Goal: Find specific page/section: Find specific page/section

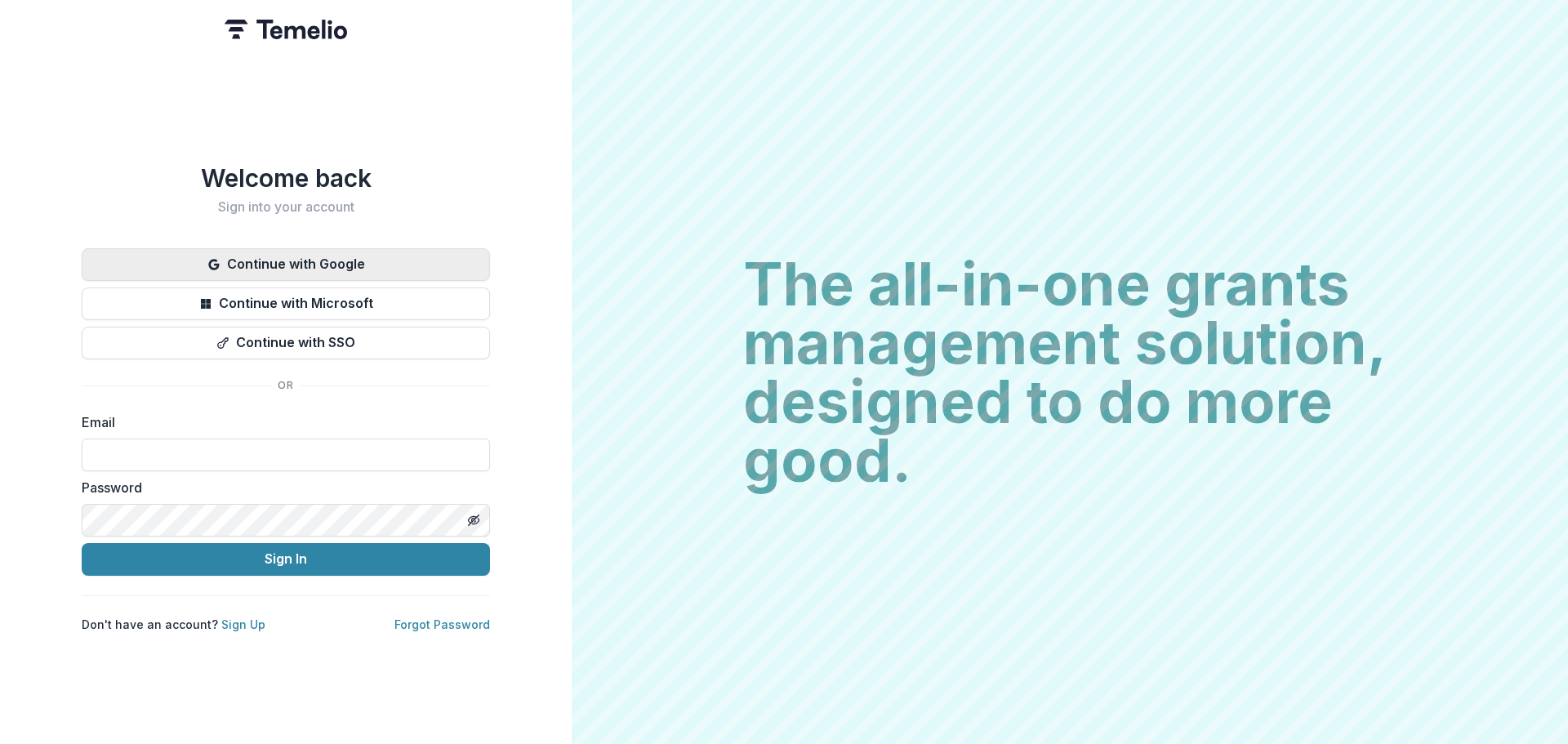
click at [272, 270] on button "Continue with Google" at bounding box center [286, 264] width 408 height 33
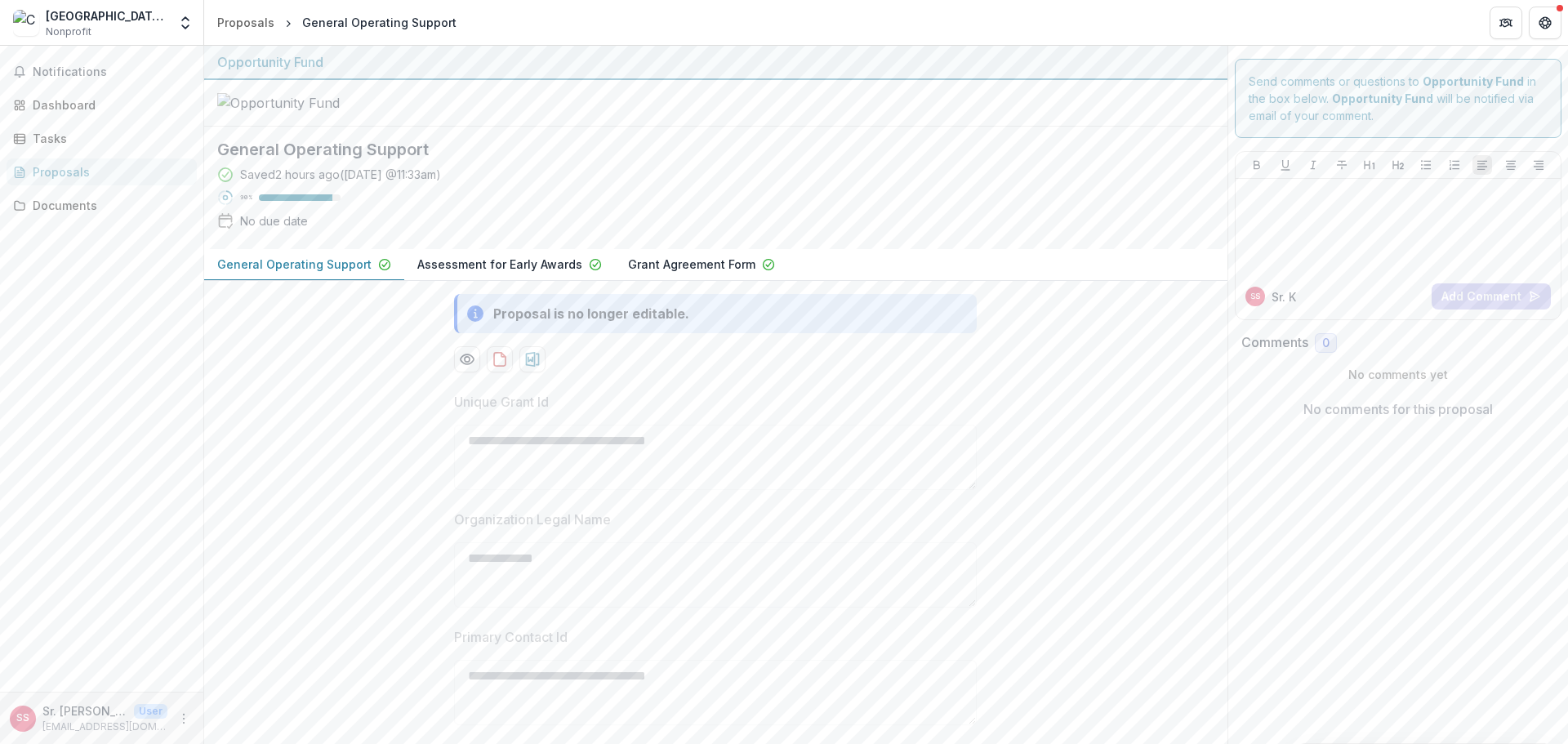
click at [262, 273] on p "General Operating Support" at bounding box center [294, 264] width 154 height 17
click at [65, 206] on div "Documents" at bounding box center [108, 205] width 151 height 17
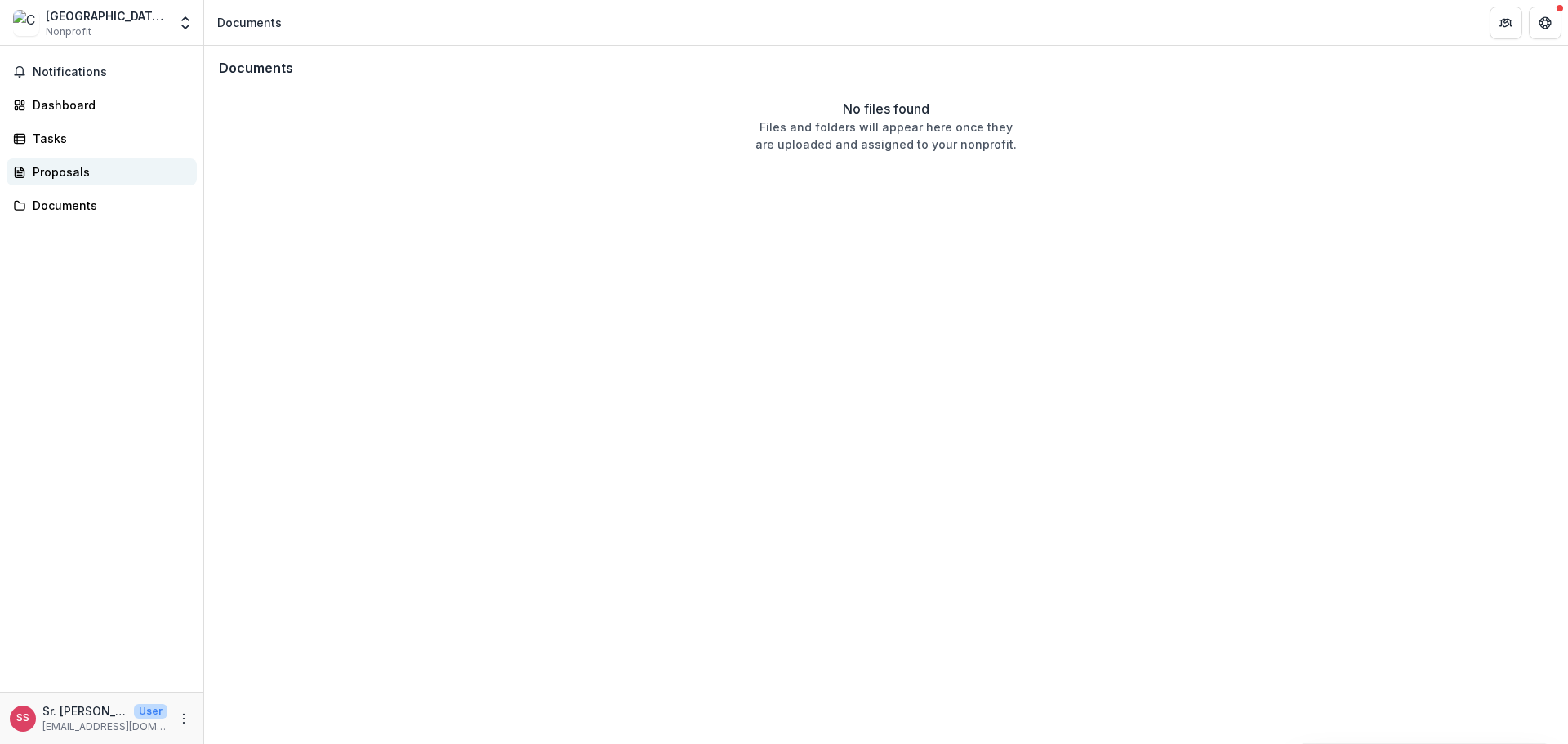
click at [75, 169] on div "Proposals" at bounding box center [108, 172] width 151 height 17
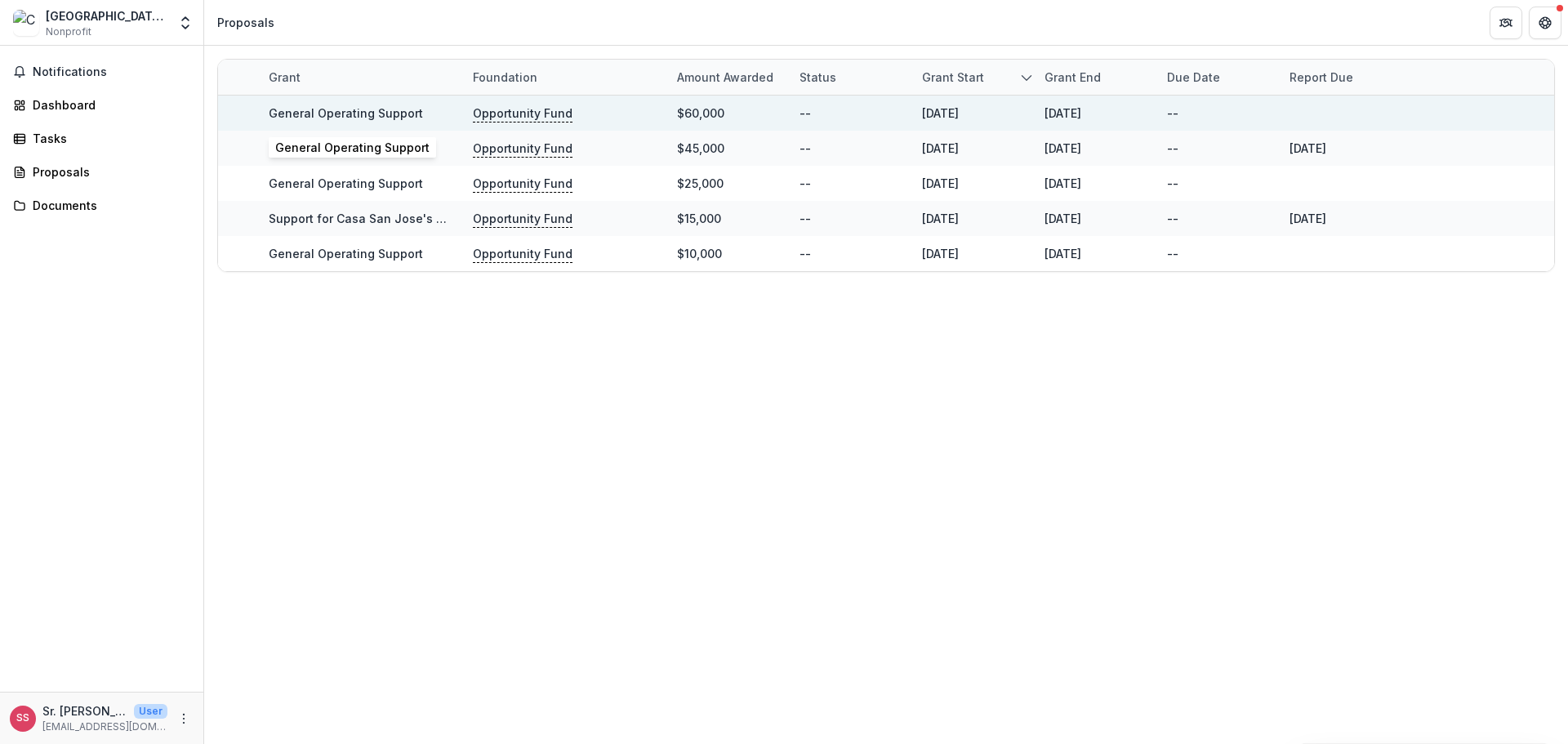
click at [348, 110] on link "General Operating Support" at bounding box center [346, 113] width 154 height 14
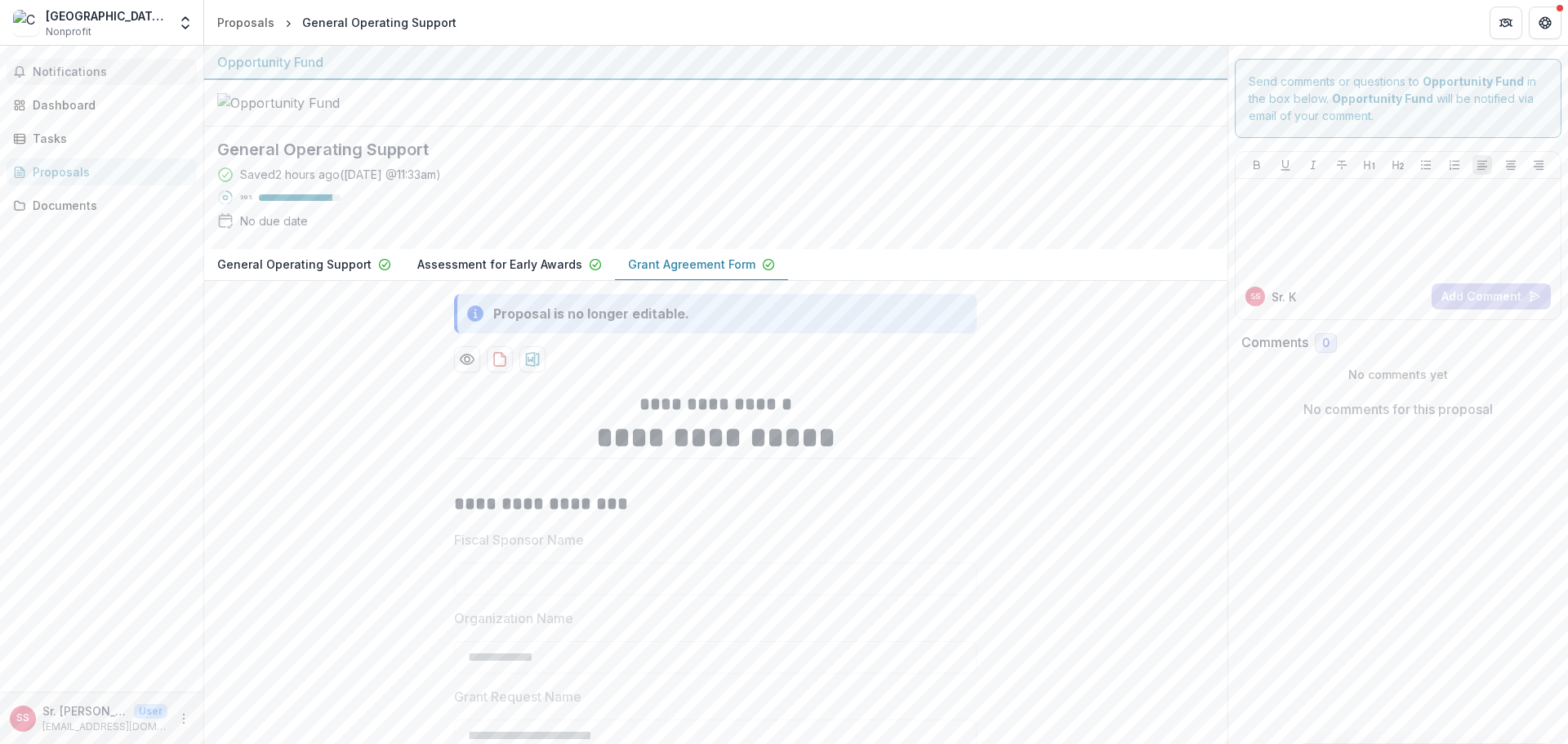
click at [87, 75] on span "Notifications" at bounding box center [112, 72] width 158 height 14
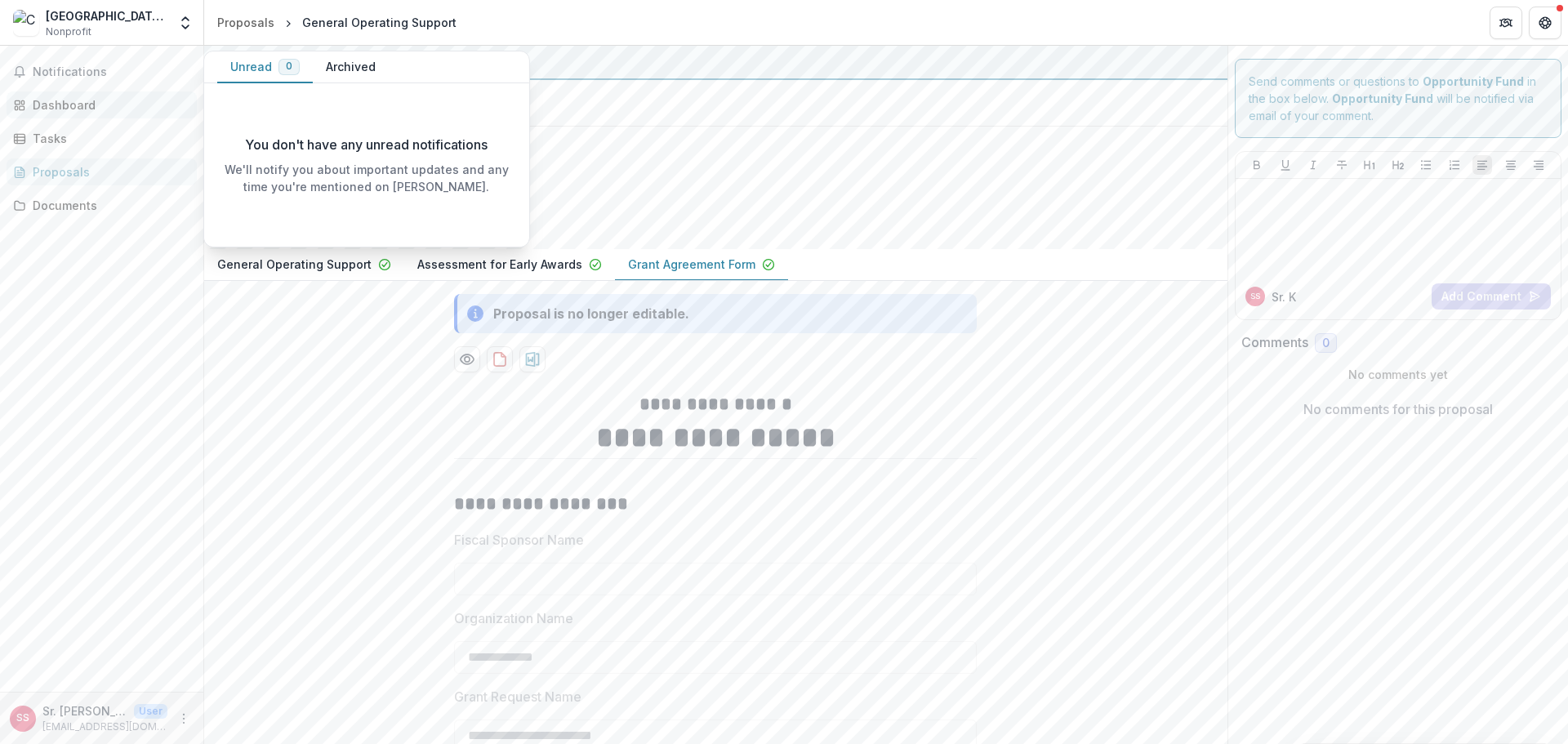
click at [57, 105] on div "Dashboard" at bounding box center [108, 105] width 151 height 17
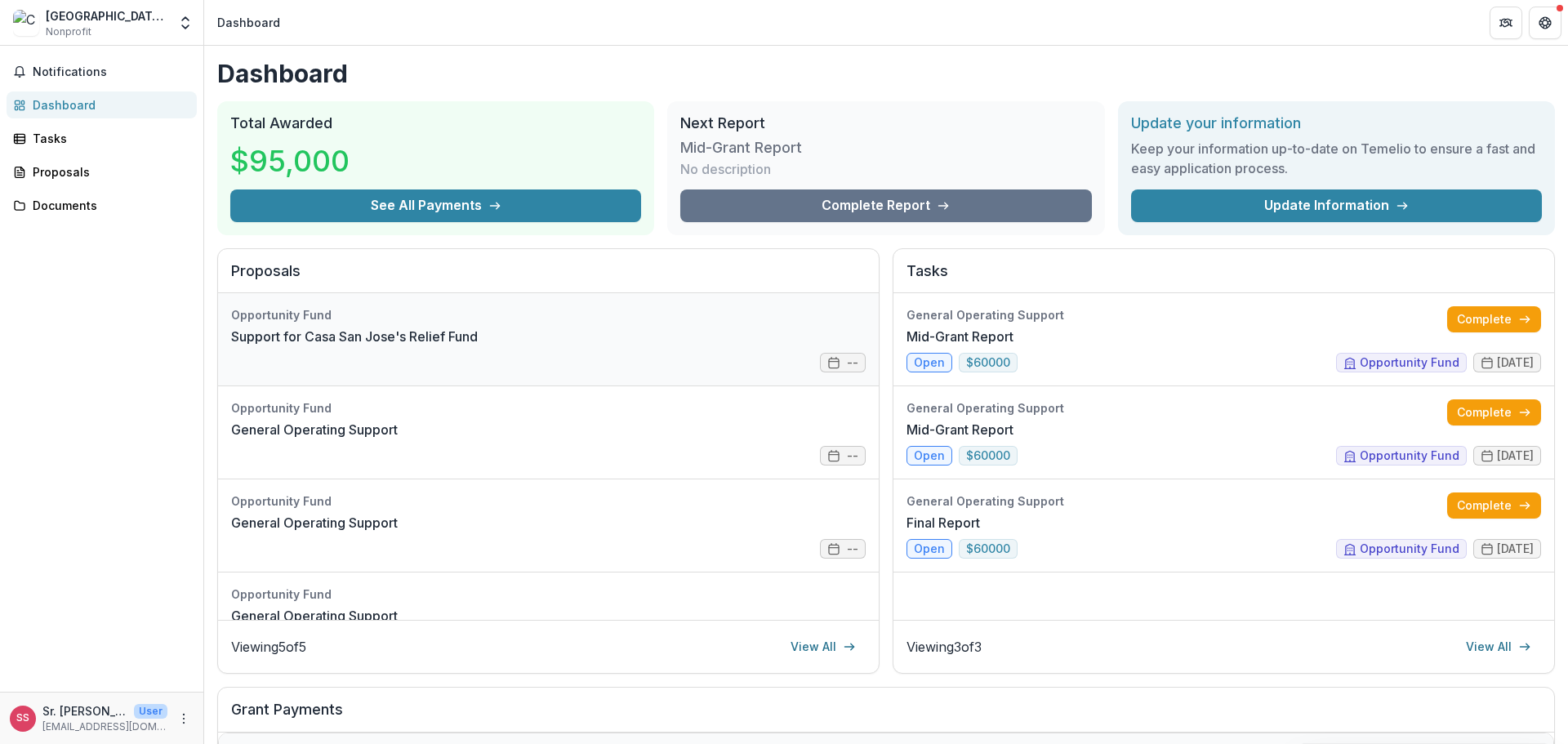
click at [478, 347] on link "Support for Casa San Jose's Relief Fund" at bounding box center [354, 336] width 247 height 20
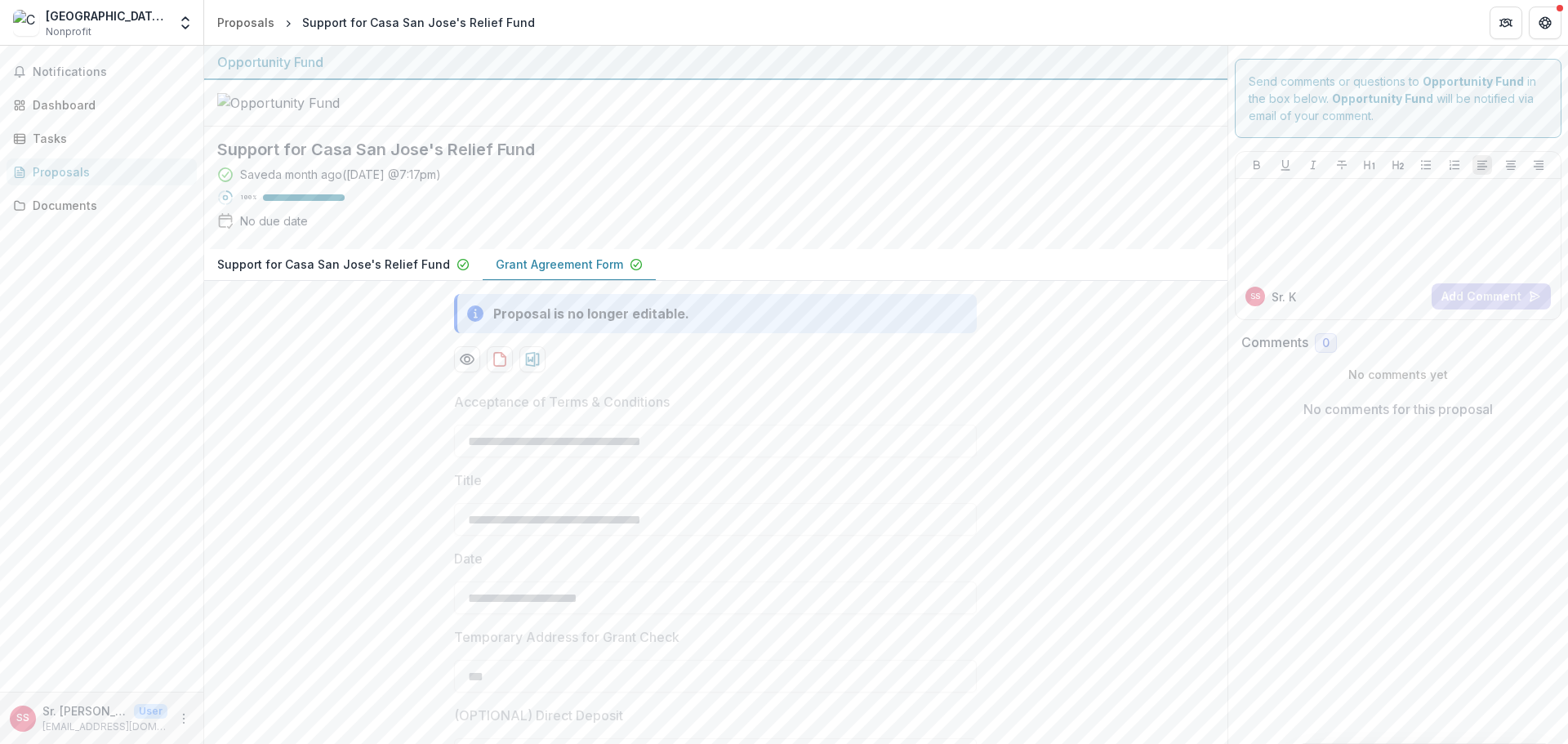
click at [46, 175] on div "Proposals" at bounding box center [108, 172] width 151 height 17
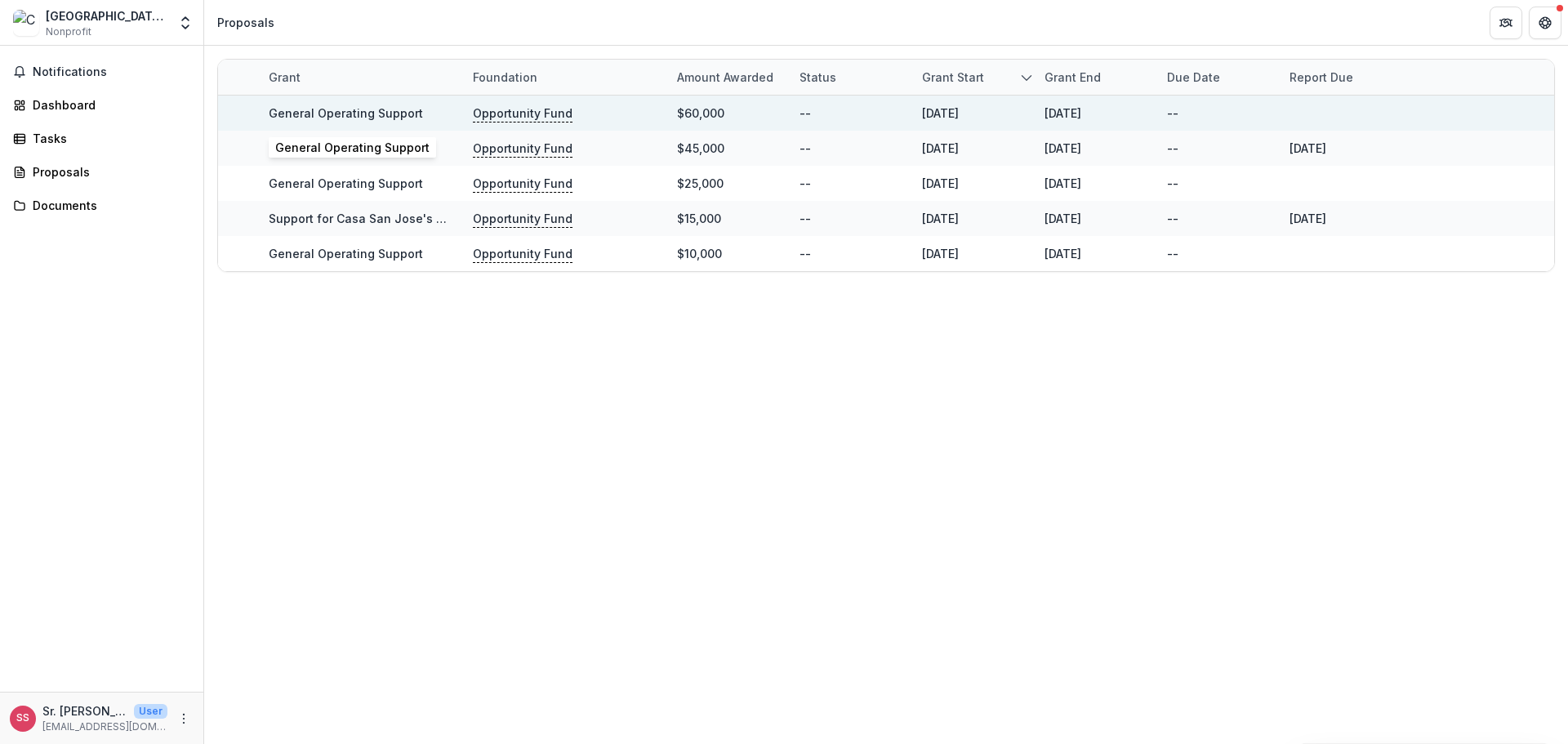
click at [323, 115] on link "General Operating Support" at bounding box center [346, 113] width 154 height 14
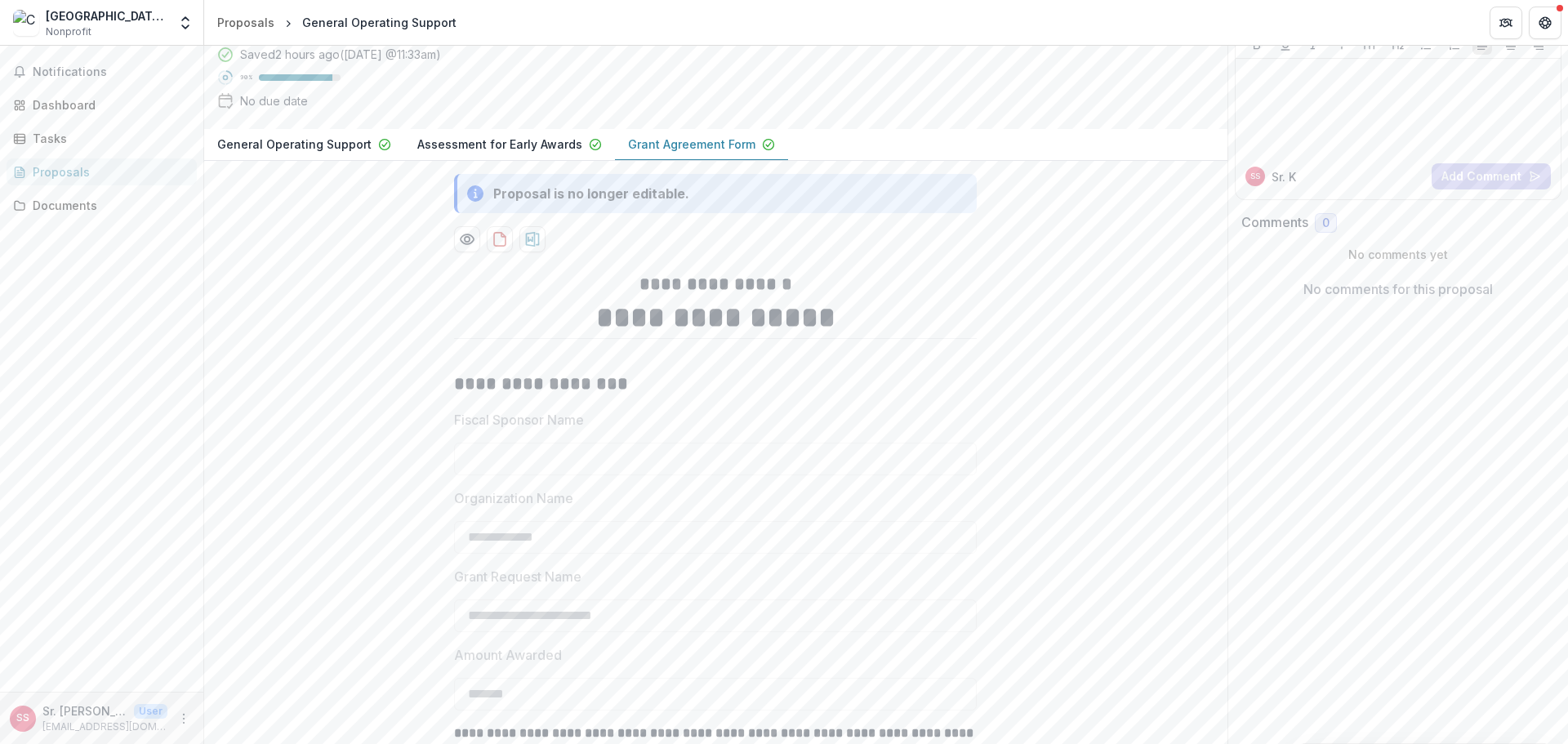
scroll to position [43, 0]
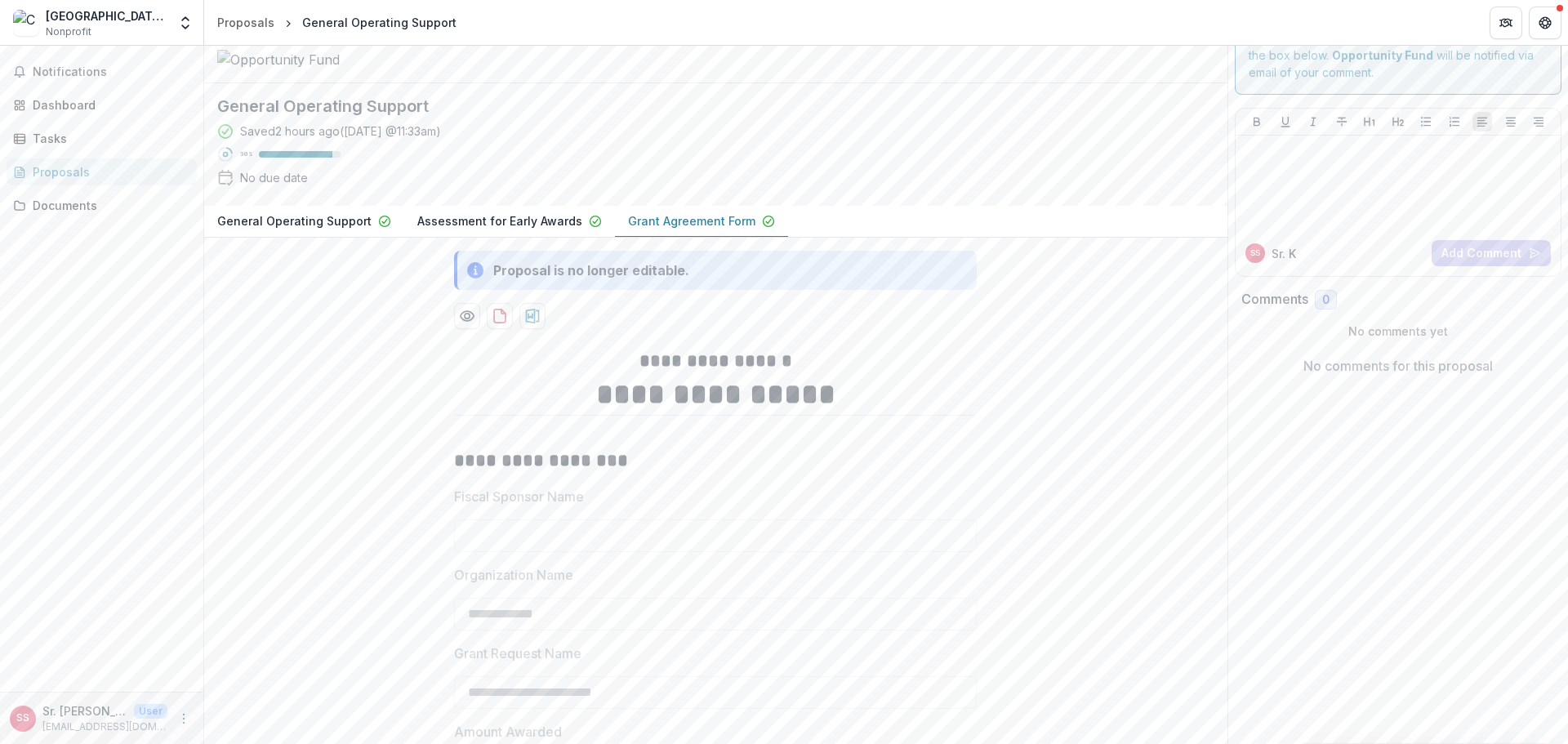
click at [317, 230] on p "General Operating Support" at bounding box center [294, 221] width 154 height 17
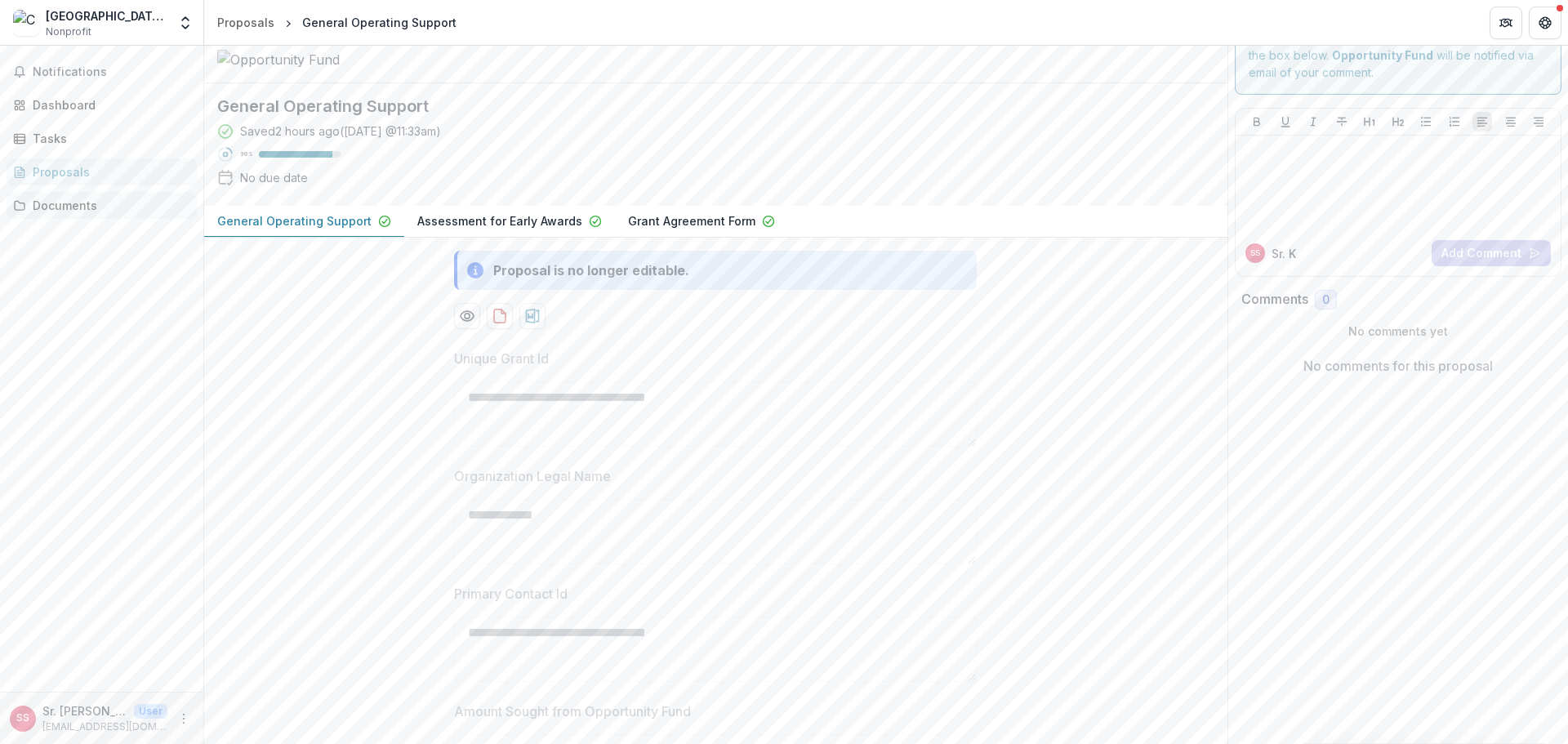
click at [79, 203] on div "Documents" at bounding box center [108, 205] width 151 height 17
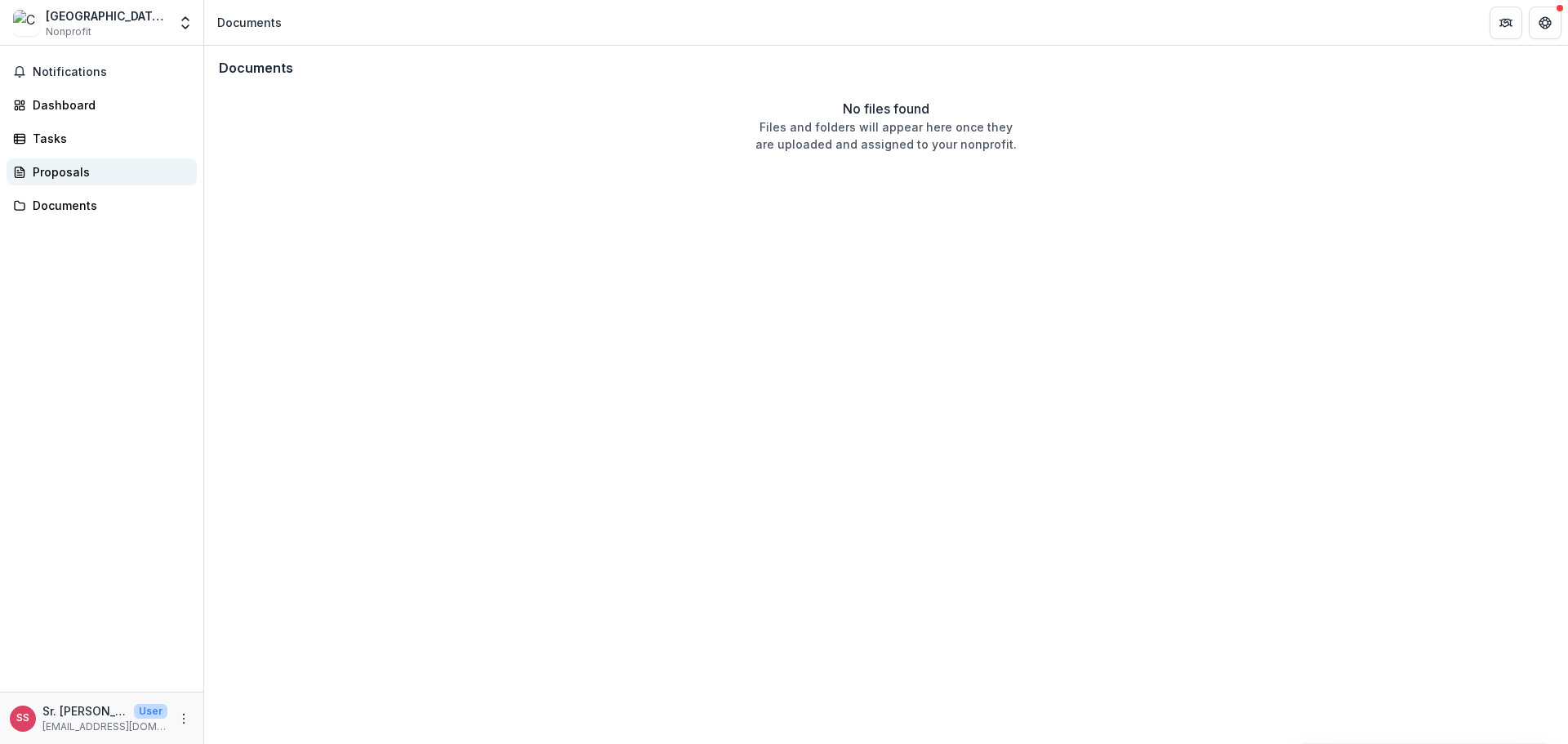
click at [62, 162] on link "Proposals" at bounding box center [102, 172] width 190 height 27
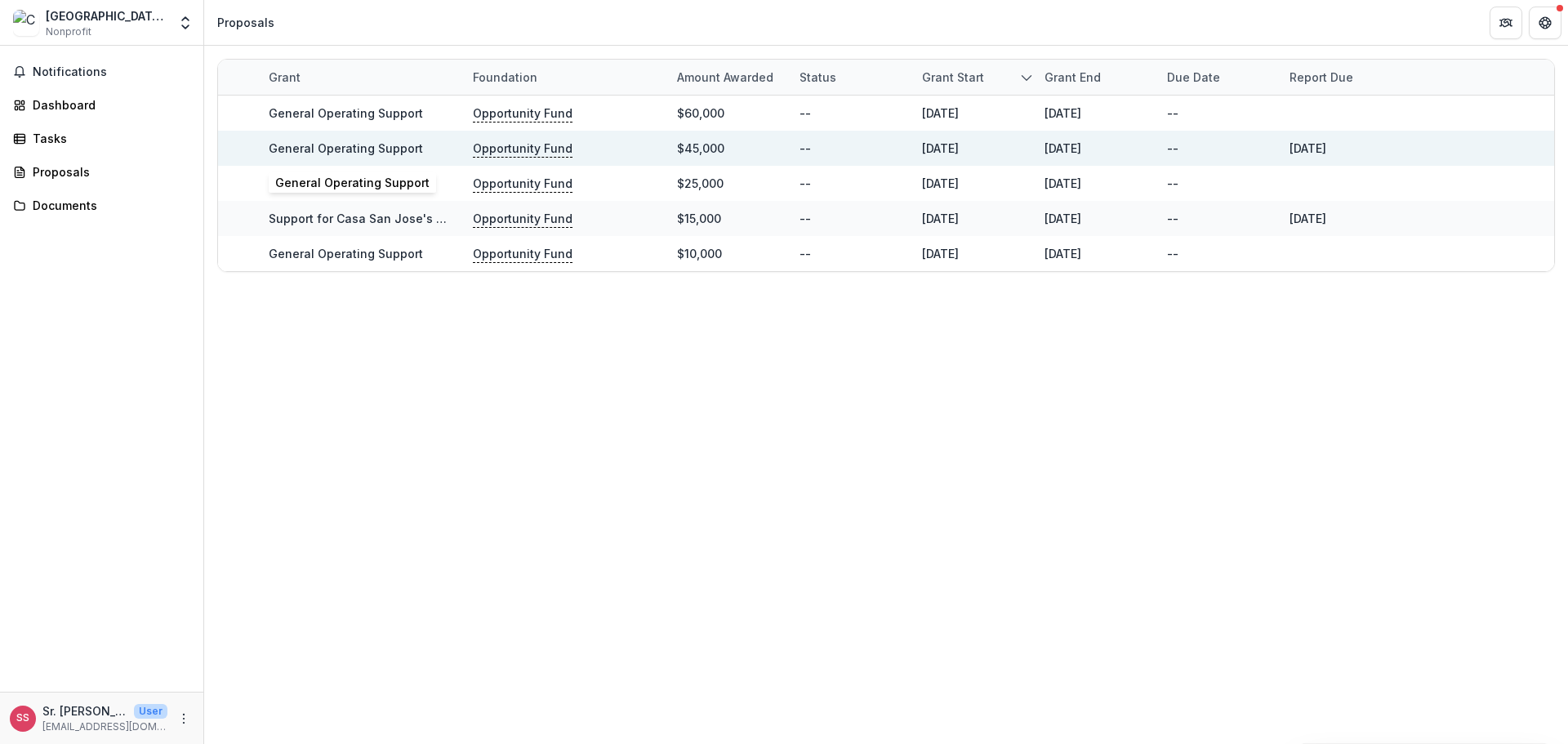
click at [335, 146] on link "General Operating Support" at bounding box center [346, 148] width 154 height 14
